Goal: Transaction & Acquisition: Purchase product/service

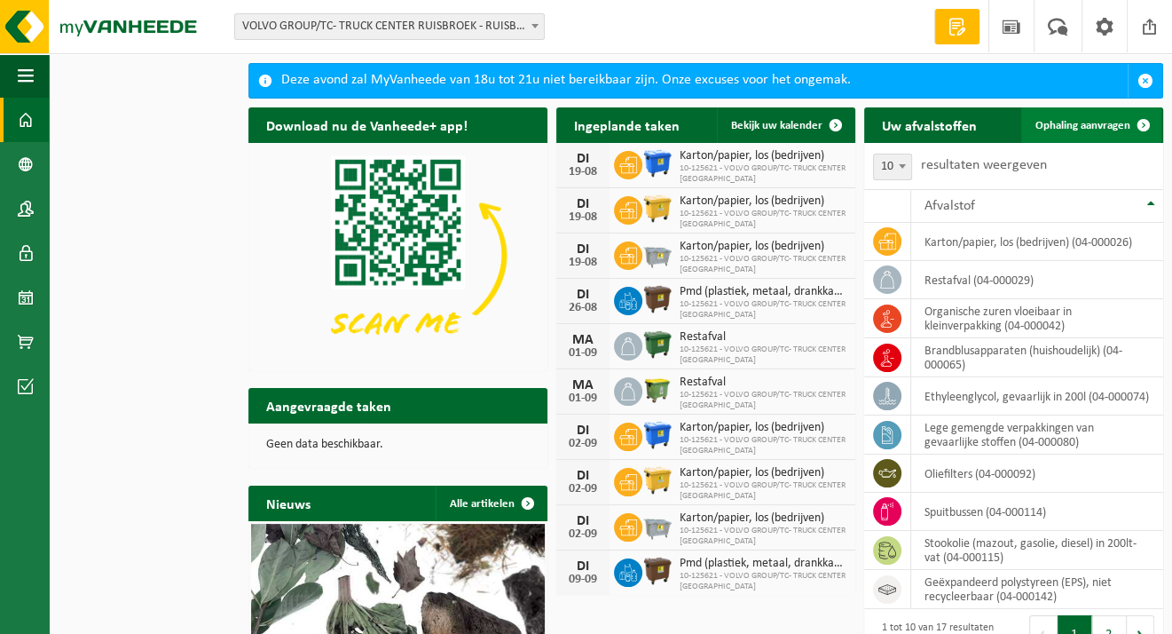
click at [1145, 130] on span at bounding box center [1143, 124] width 35 height 35
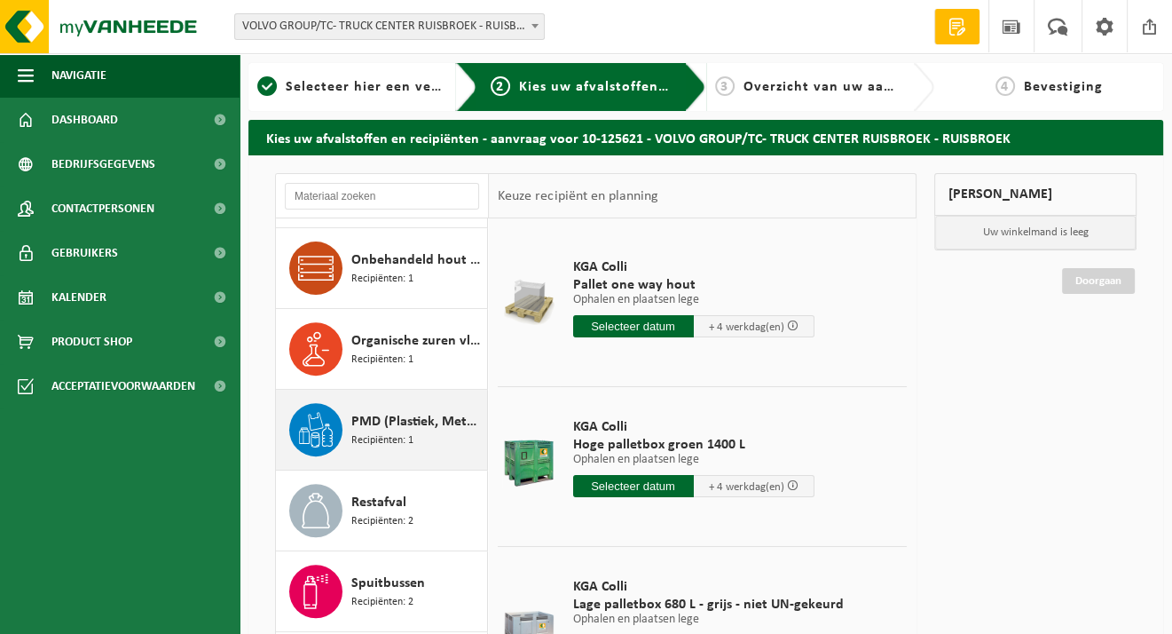
scroll to position [755, 0]
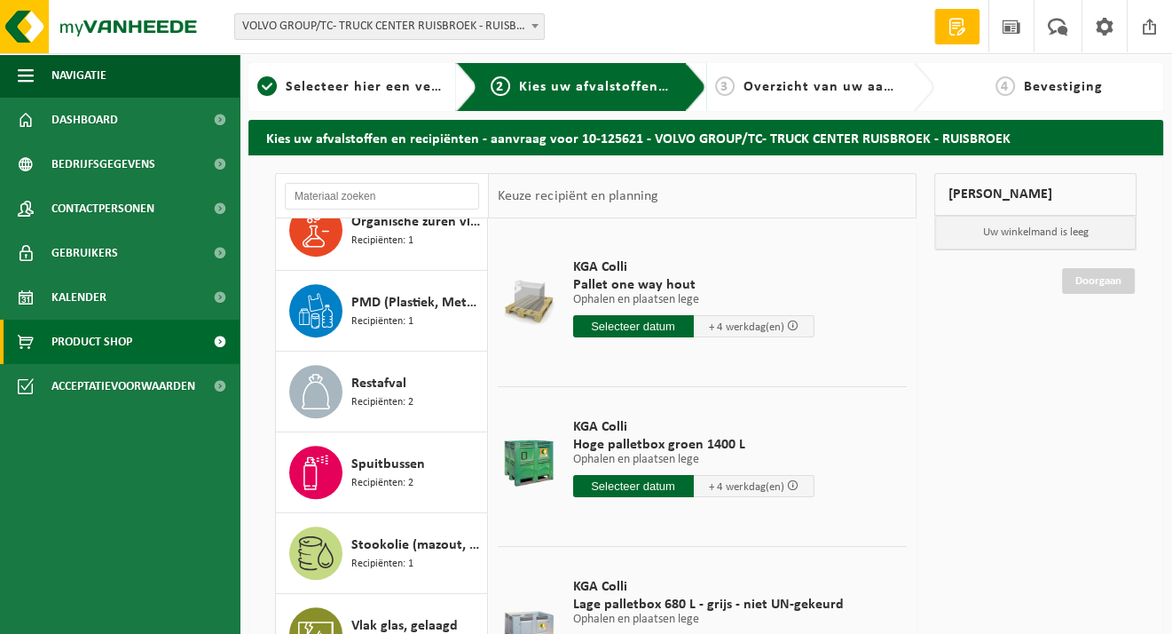
click at [75, 342] on span "Product Shop" at bounding box center [91, 341] width 81 height 44
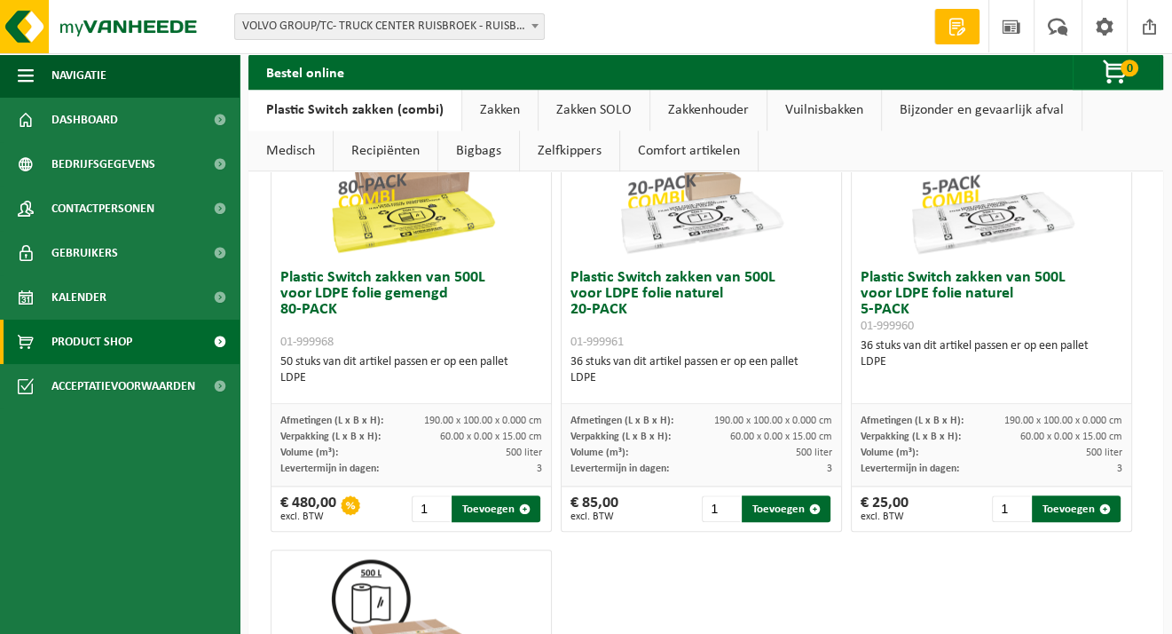
scroll to position [1509, 0]
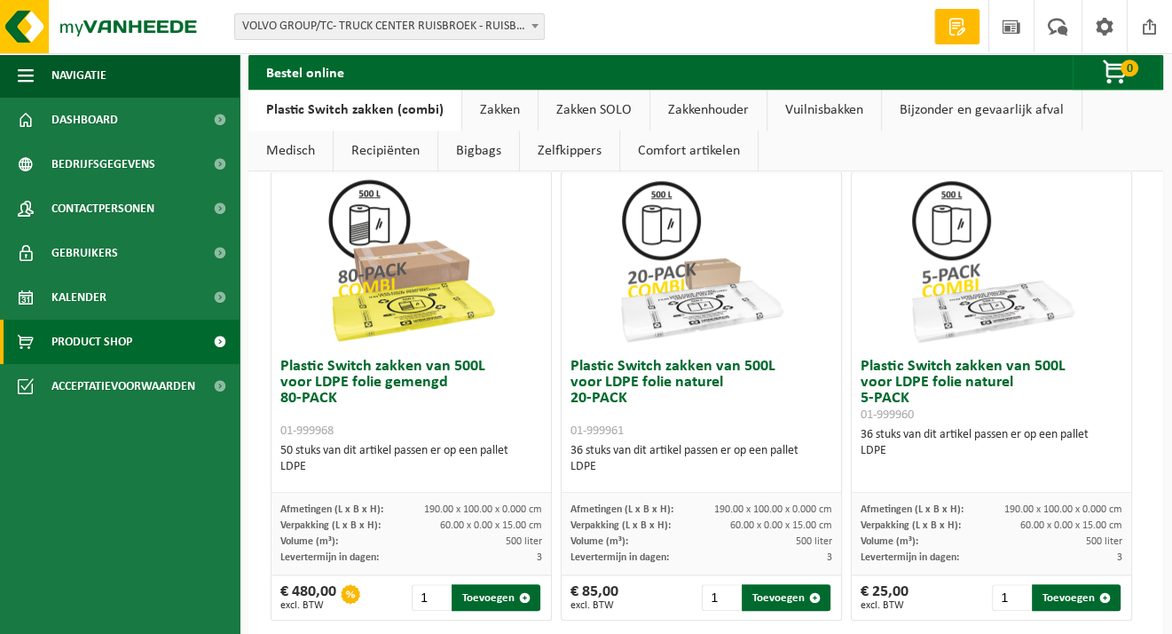
click at [945, 312] on img at bounding box center [991, 260] width 177 height 177
click at [941, 226] on img at bounding box center [991, 260] width 177 height 177
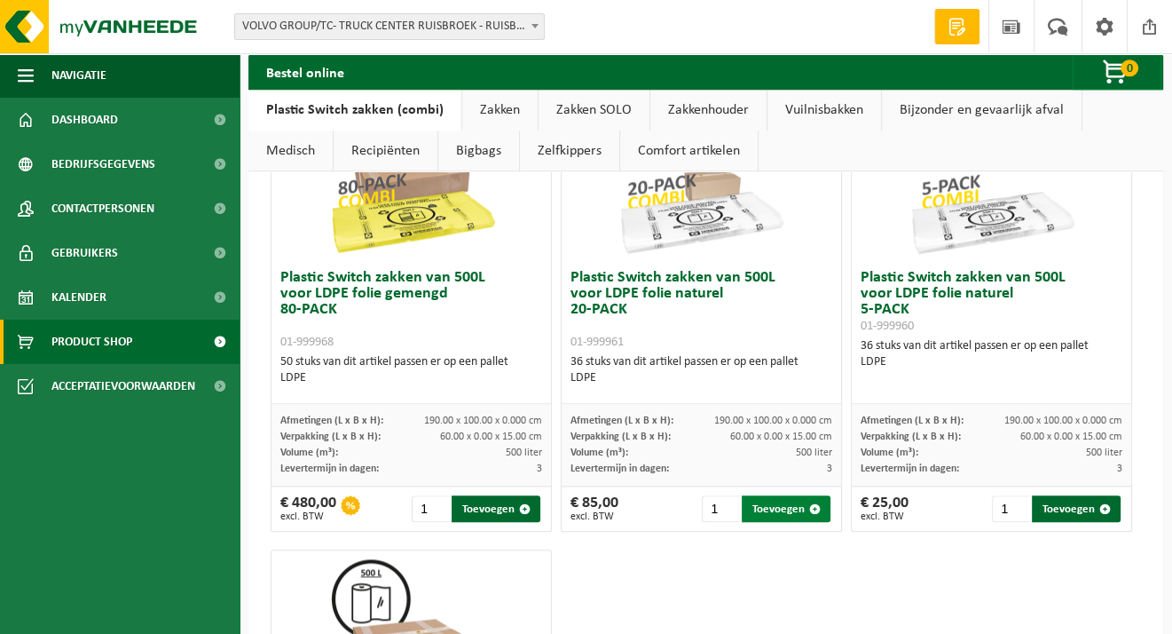
click at [773, 506] on button "Toevoegen" at bounding box center [786, 508] width 89 height 27
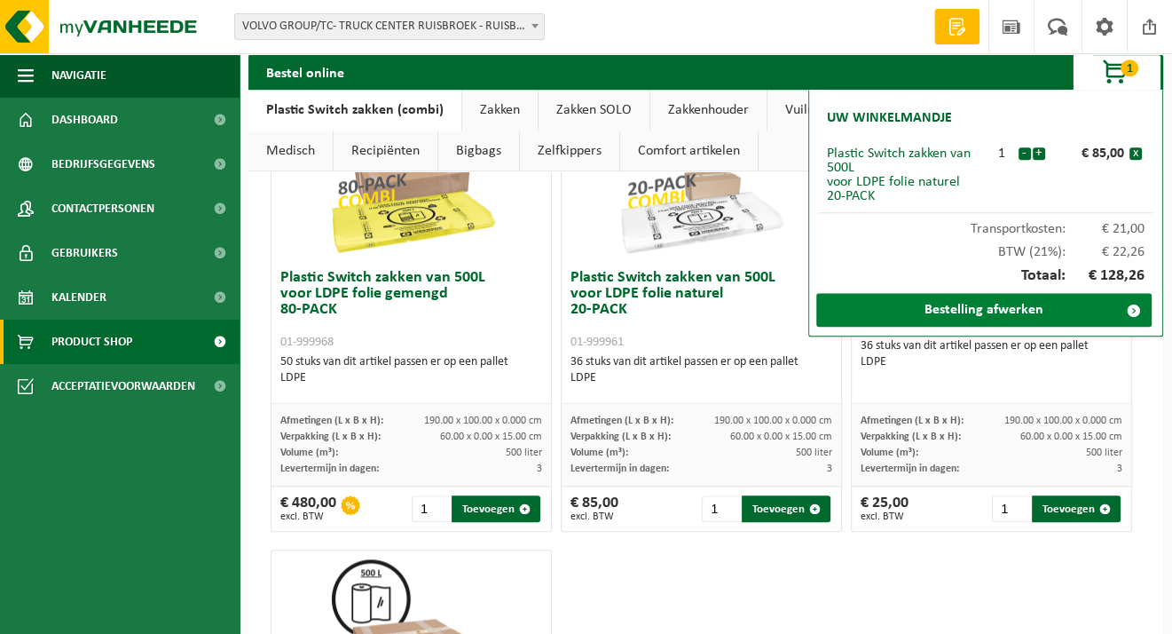
click at [940, 301] on link "Bestelling afwerken" at bounding box center [983, 310] width 335 height 34
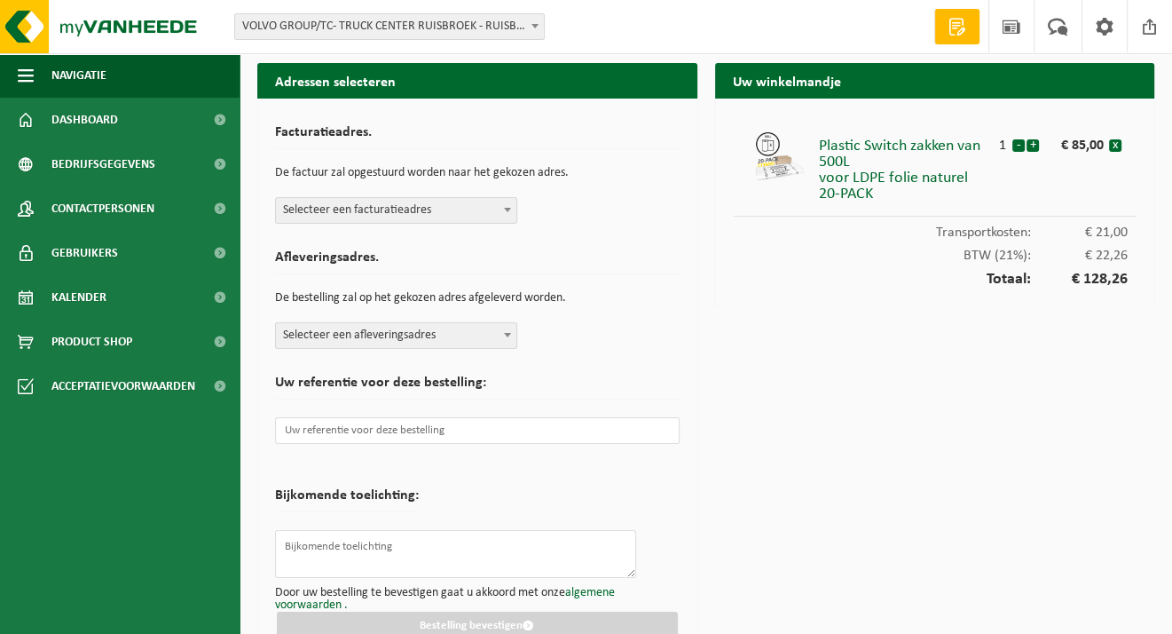
click at [510, 333] on b at bounding box center [507, 335] width 7 height 4
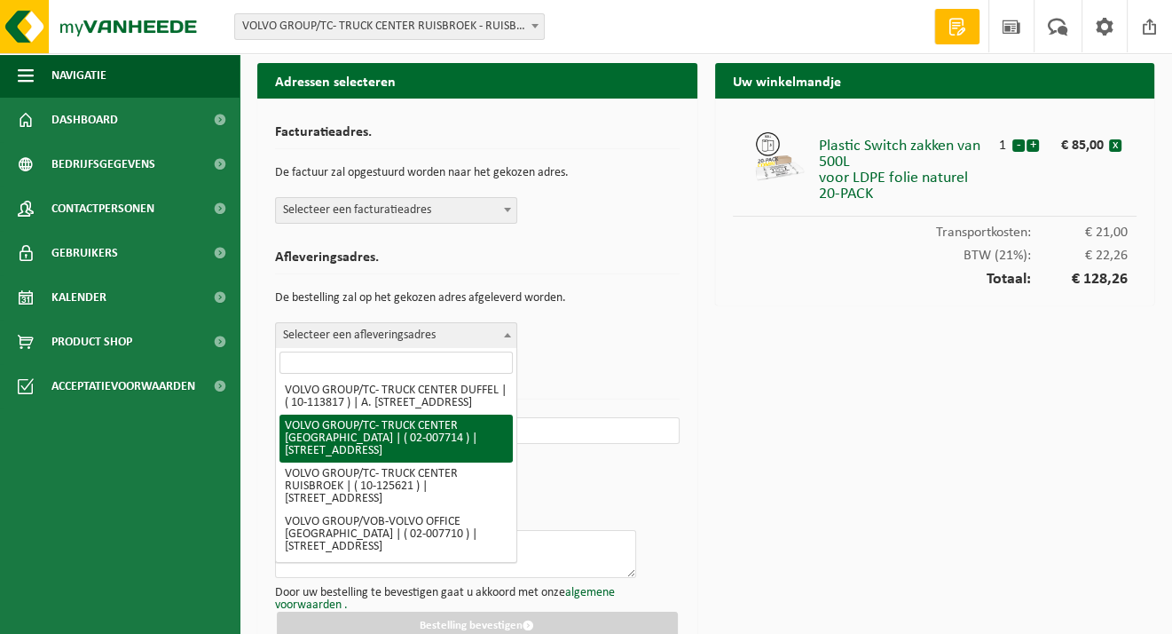
scroll to position [1154, 0]
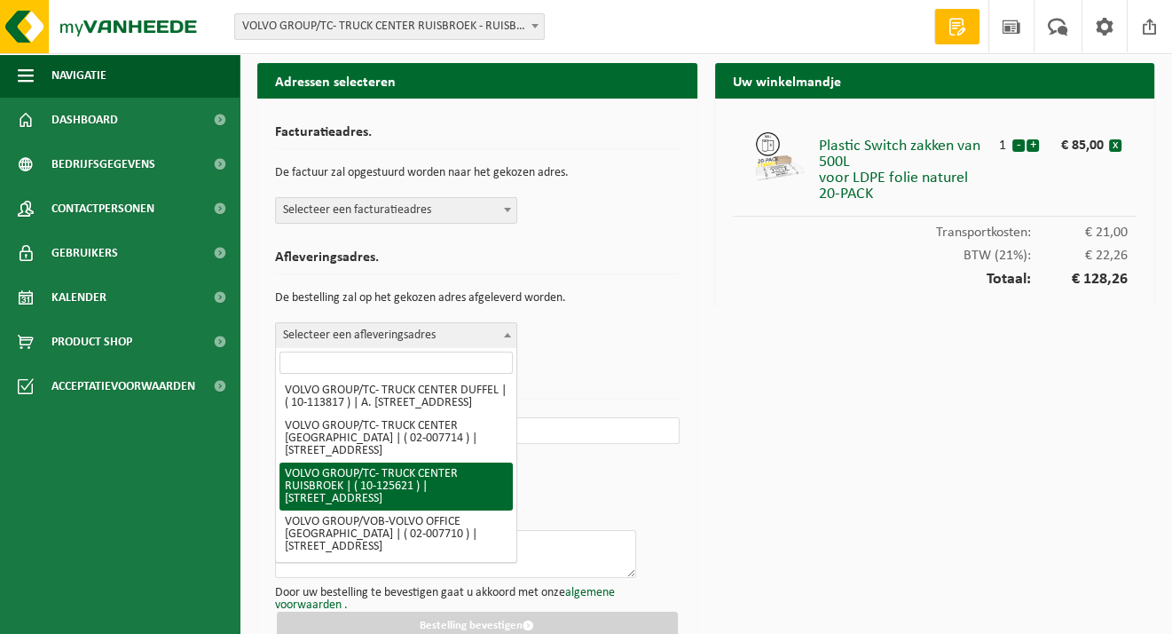
select select "3014"
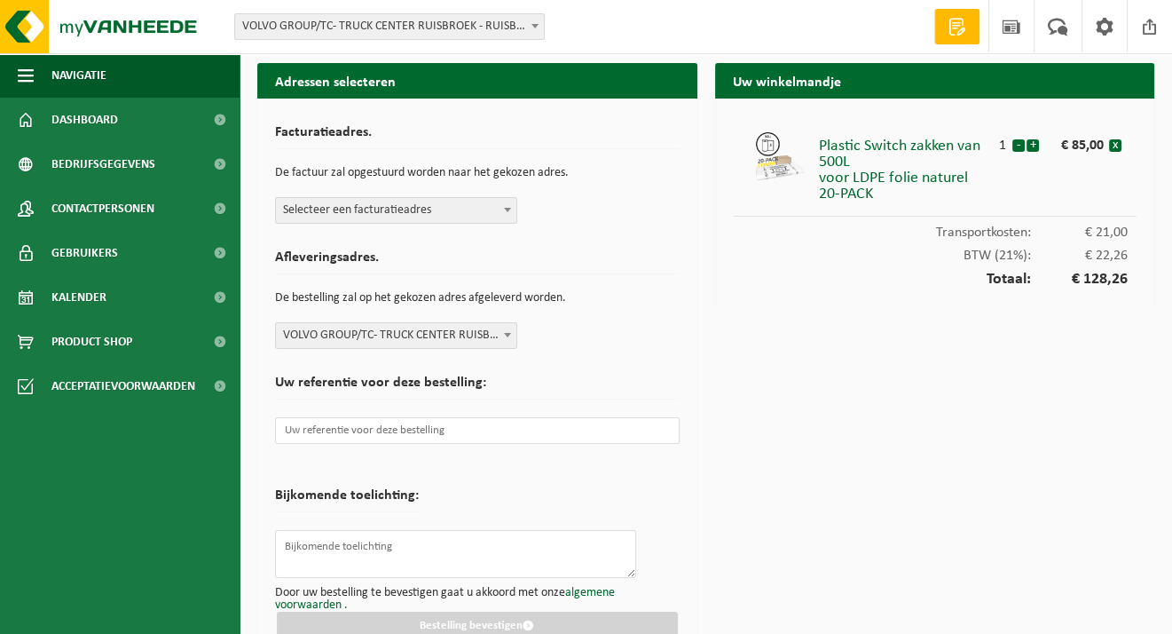
click at [501, 204] on span at bounding box center [508, 209] width 18 height 23
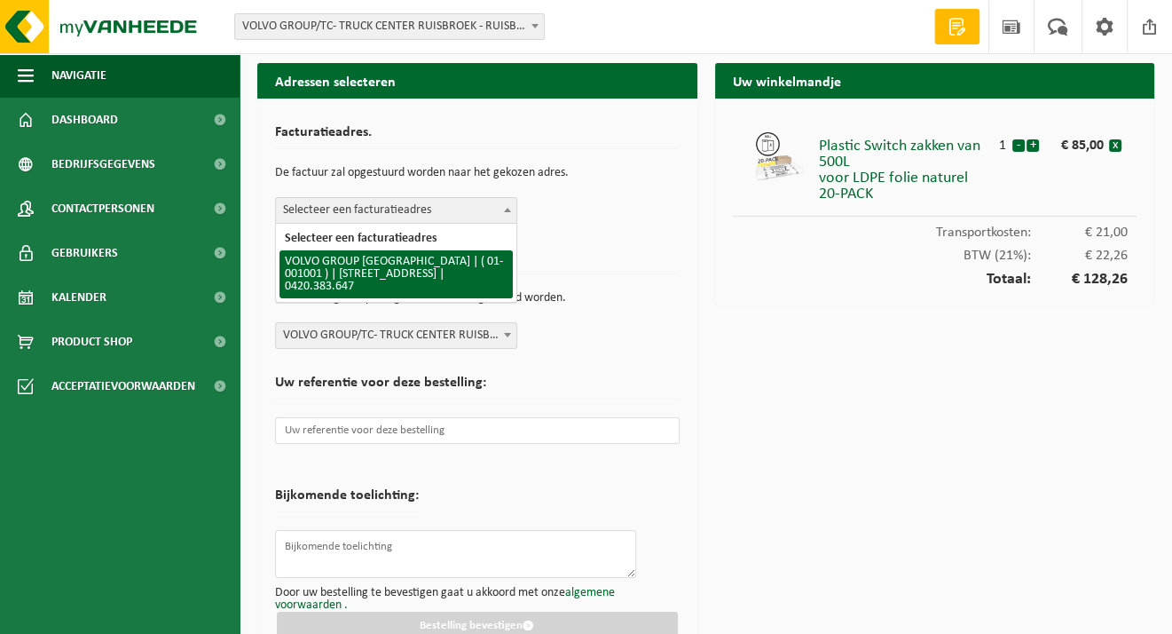
select select "97"
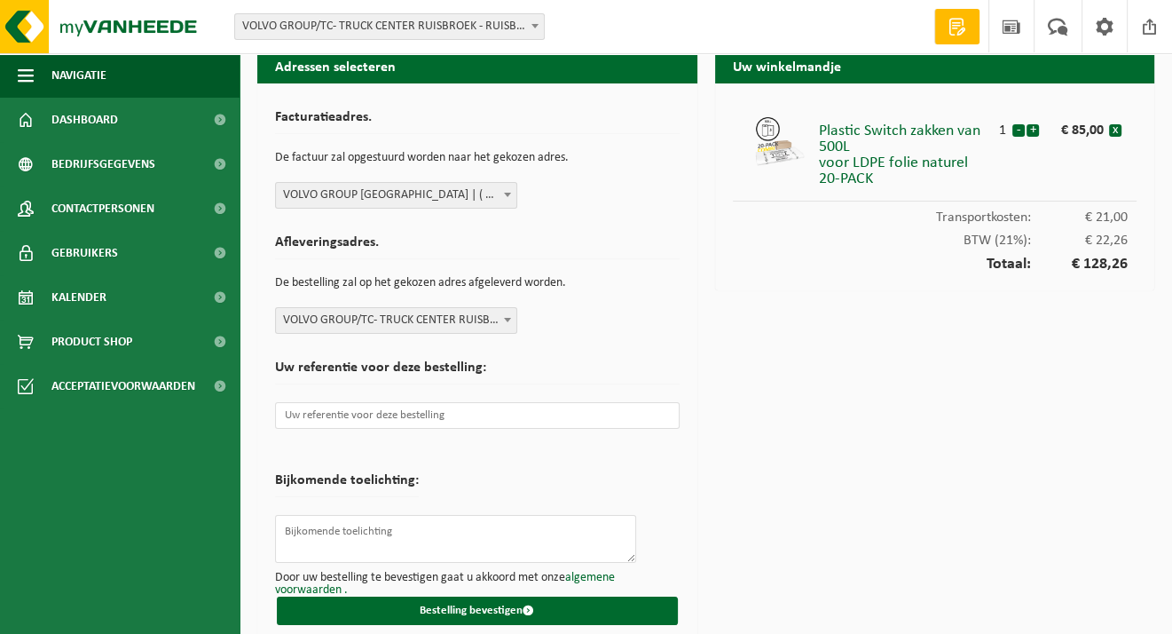
scroll to position [28, 0]
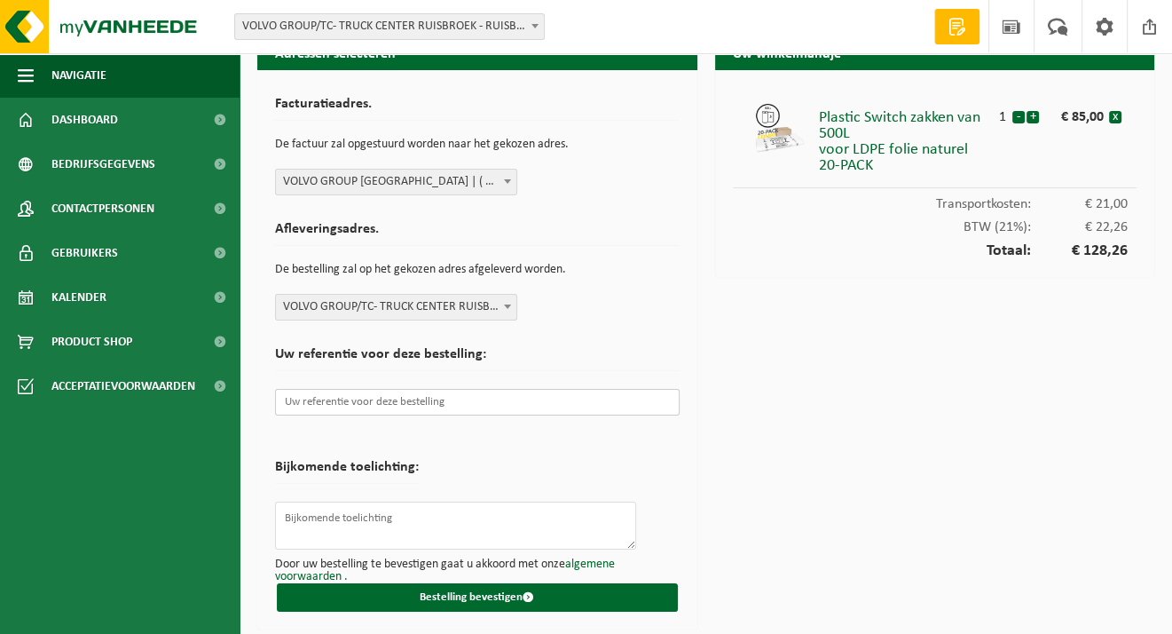
click at [383, 403] on input "text" at bounding box center [477, 402] width 405 height 27
click at [369, 404] on input "text" at bounding box center [477, 402] width 405 height 27
click at [449, 608] on div "Facturatieadres. De factuur zal opgestuurd worden naar het gekozen adres. Selec…" at bounding box center [477, 349] width 440 height 559
click at [450, 602] on button "Bestelling bevestigen" at bounding box center [477, 597] width 401 height 28
